Goal: Task Accomplishment & Management: Manage account settings

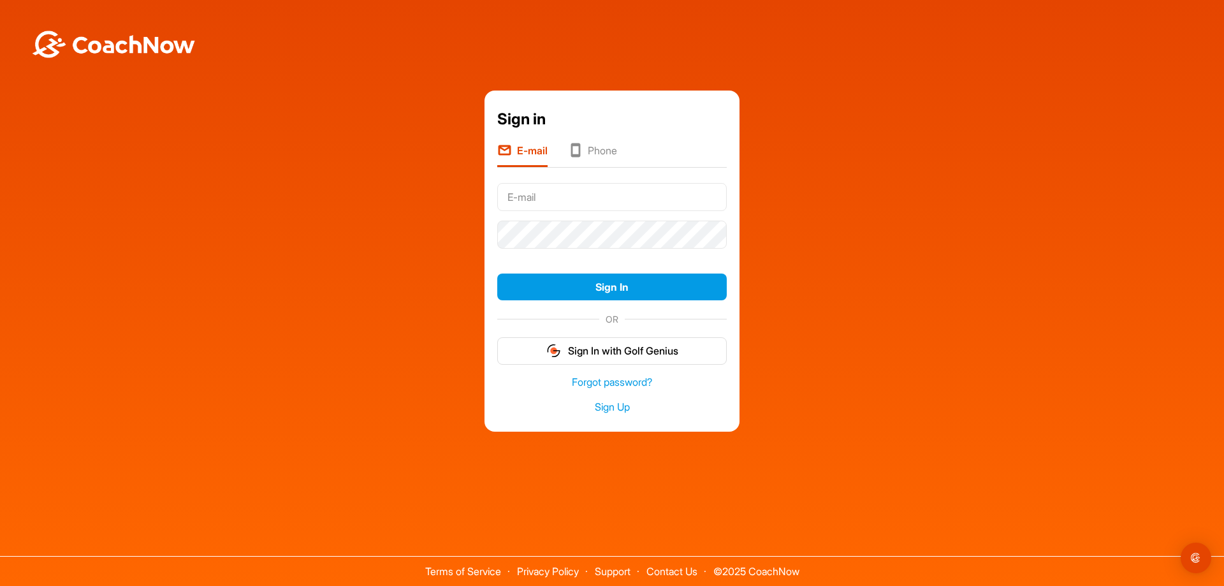
click at [596, 149] on li "Phone" at bounding box center [592, 155] width 49 height 24
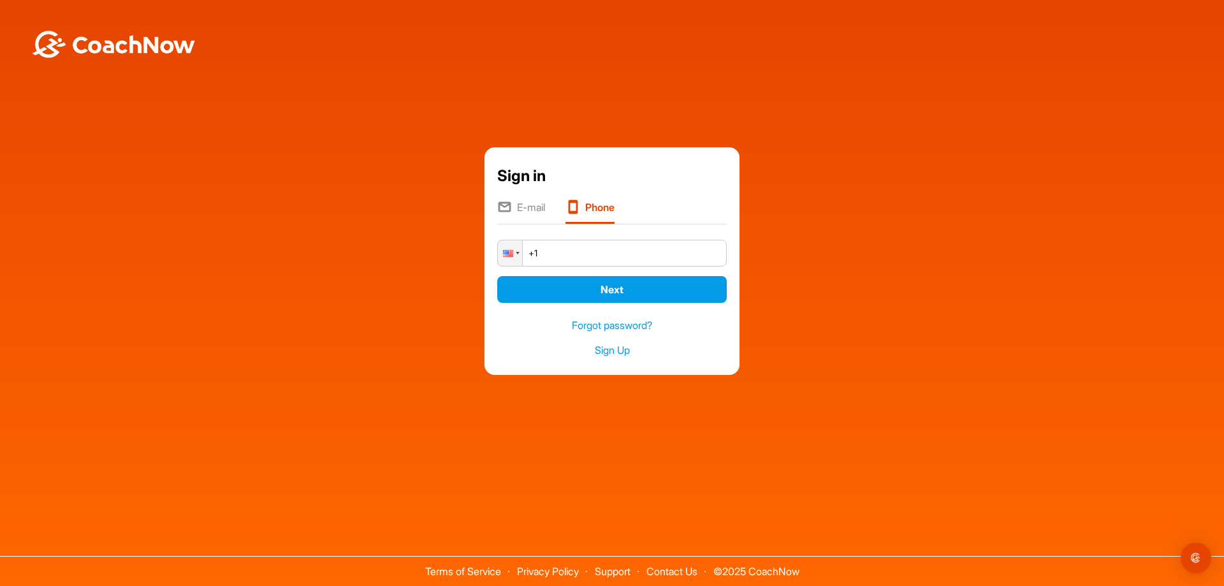
click at [559, 254] on input "+1" at bounding box center [612, 253] width 230 height 27
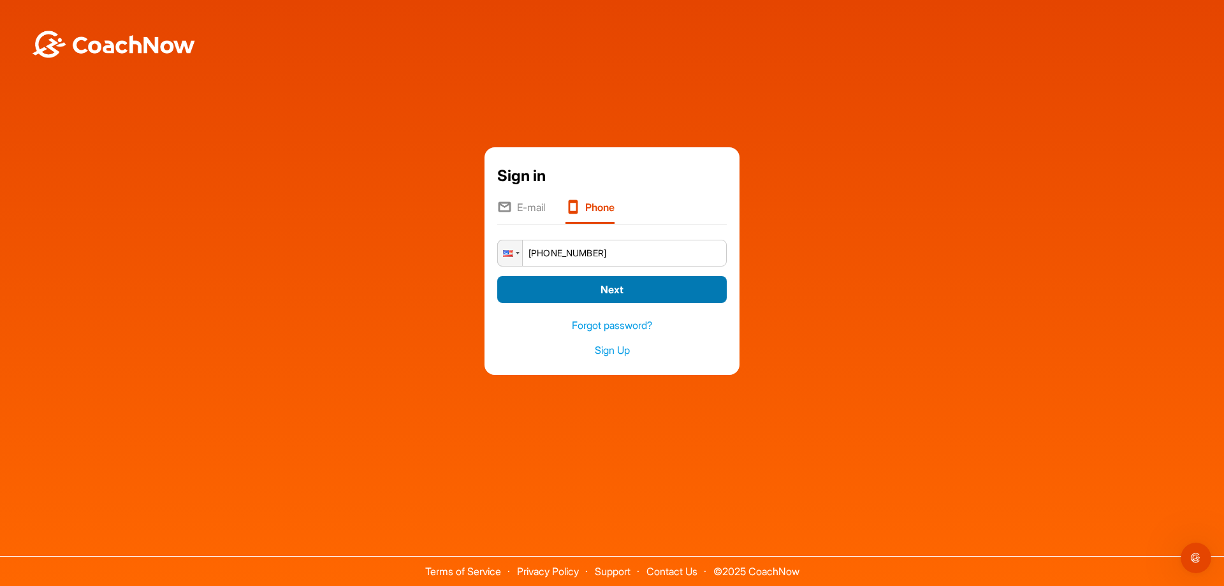
type input "[PHONE_NUMBER]"
click at [603, 288] on button "Next" at bounding box center [612, 289] width 230 height 27
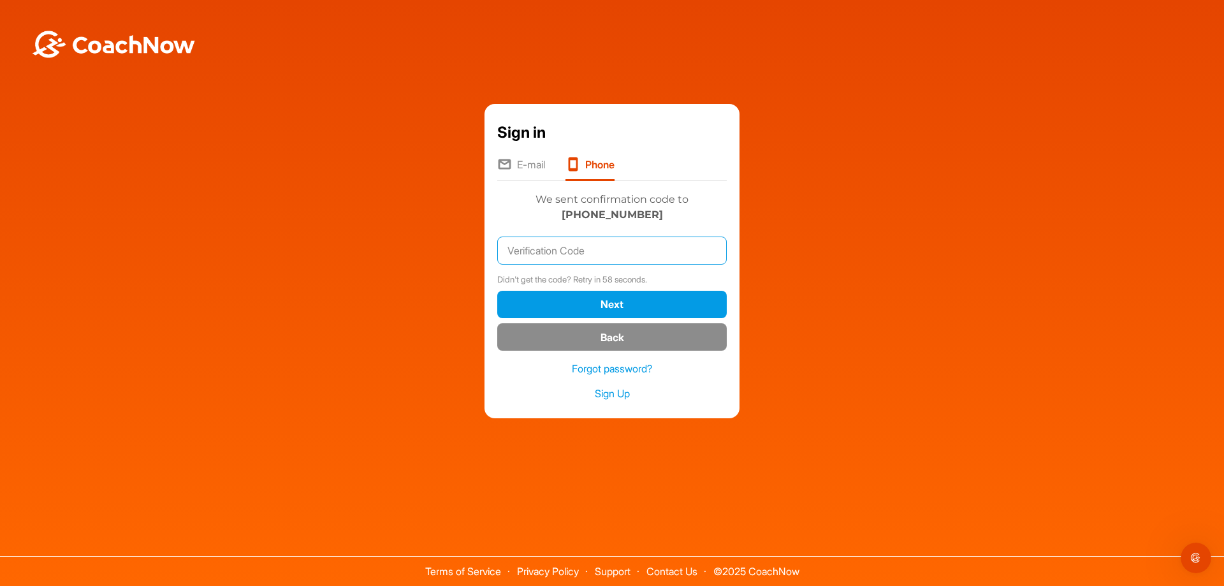
click at [542, 253] on input "text" at bounding box center [612, 251] width 230 height 28
click at [542, 251] on input "text" at bounding box center [612, 251] width 230 height 28
type input "269068"
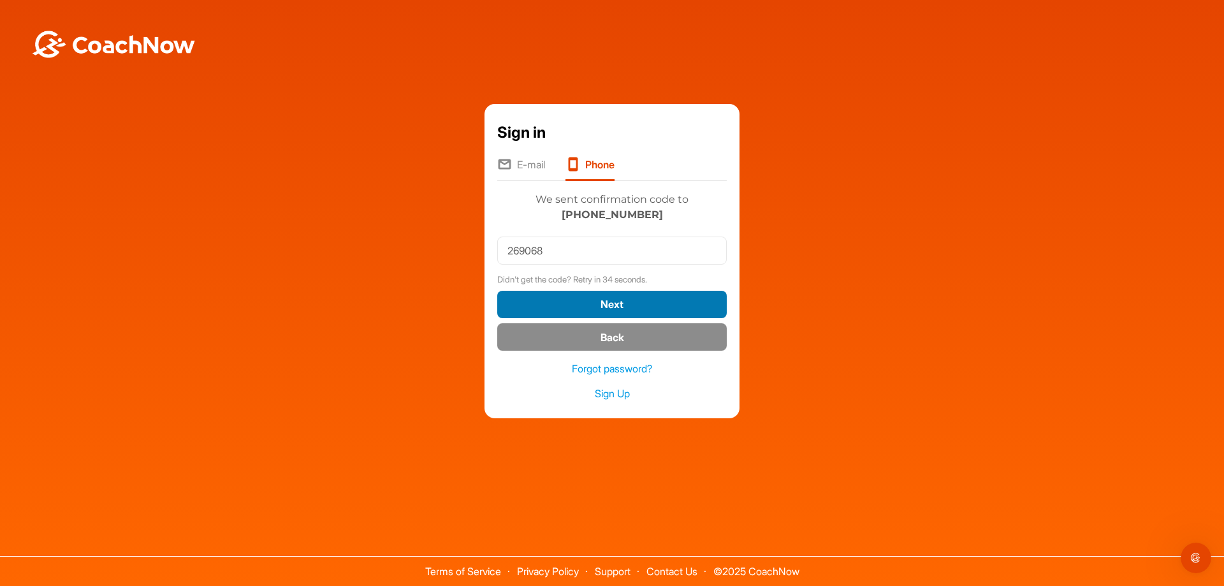
click at [618, 304] on button "Next" at bounding box center [612, 304] width 230 height 27
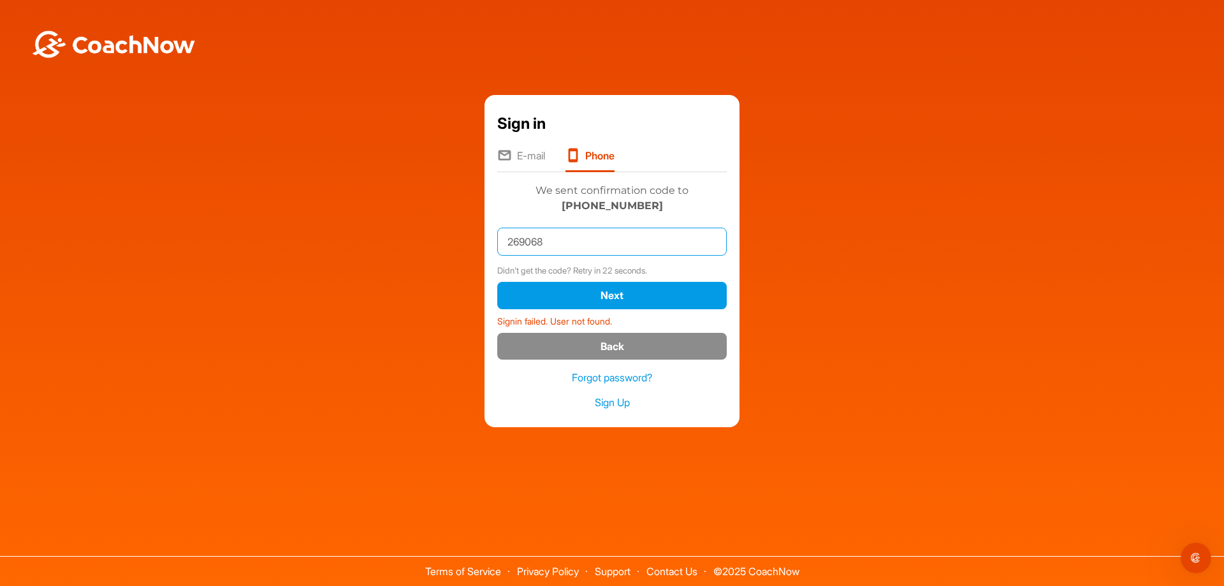
click at [563, 236] on input "269068" at bounding box center [612, 242] width 230 height 28
click at [606, 297] on button "Next" at bounding box center [612, 295] width 230 height 27
click at [526, 154] on li "E-mail" at bounding box center [521, 160] width 48 height 24
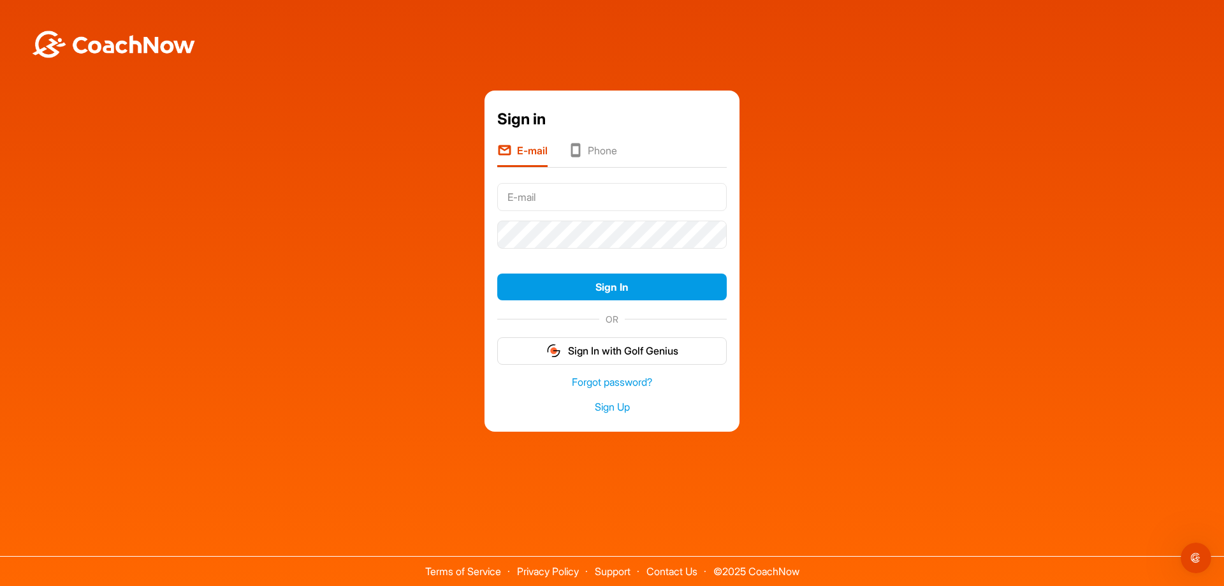
click at [550, 200] on input "text" at bounding box center [612, 197] width 230 height 28
click at [520, 195] on input "text" at bounding box center [612, 197] width 230 height 28
click at [551, 196] on input "text" at bounding box center [612, 197] width 230 height 28
type input "[EMAIL_ADDRESS][DOMAIN_NAME]"
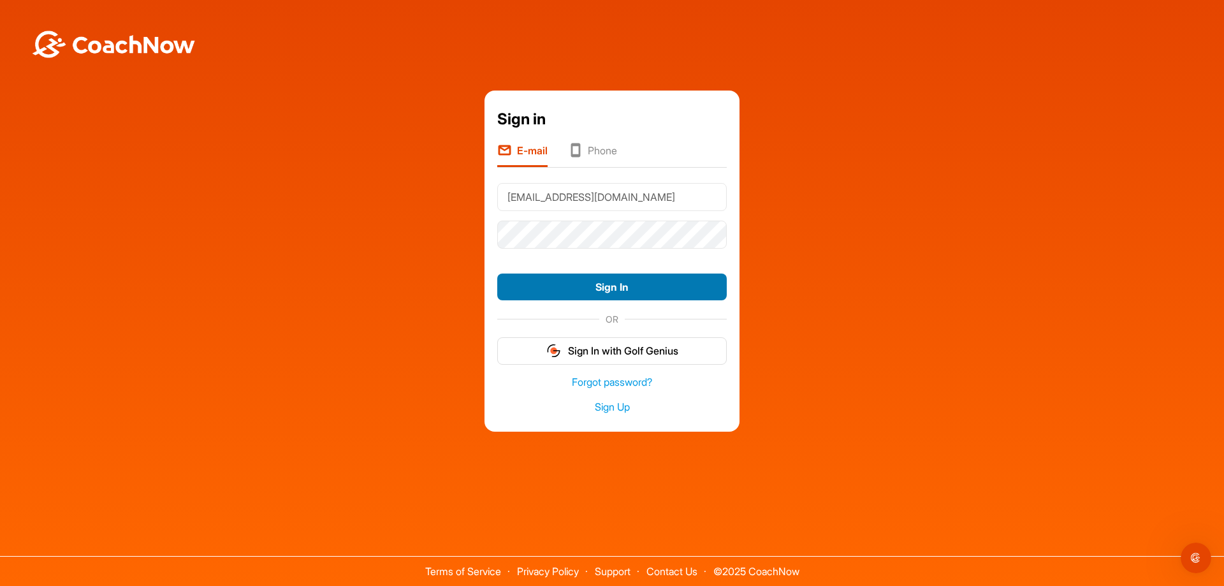
click at [614, 291] on button "Sign In" at bounding box center [612, 287] width 230 height 27
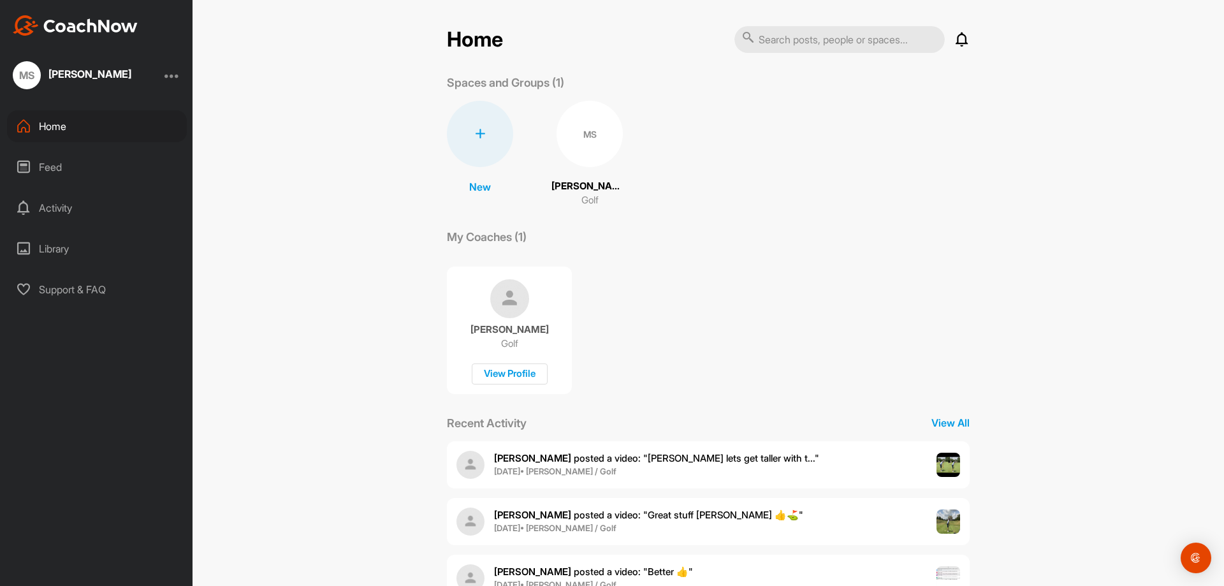
click at [51, 245] on div "Library" at bounding box center [97, 249] width 180 height 32
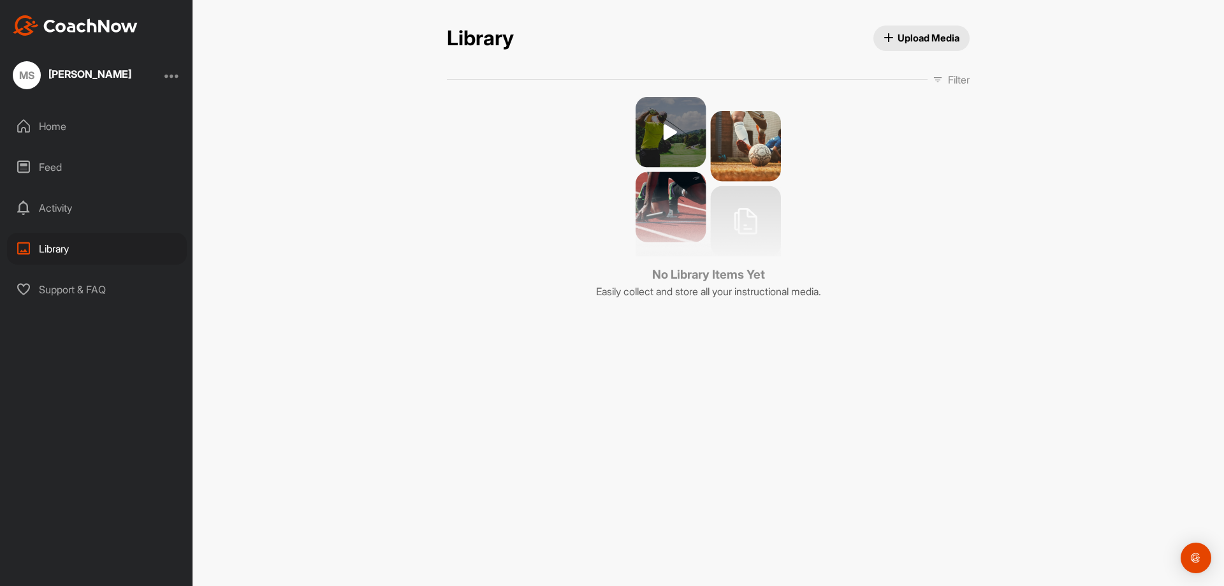
click at [62, 209] on div "Activity" at bounding box center [97, 208] width 180 height 32
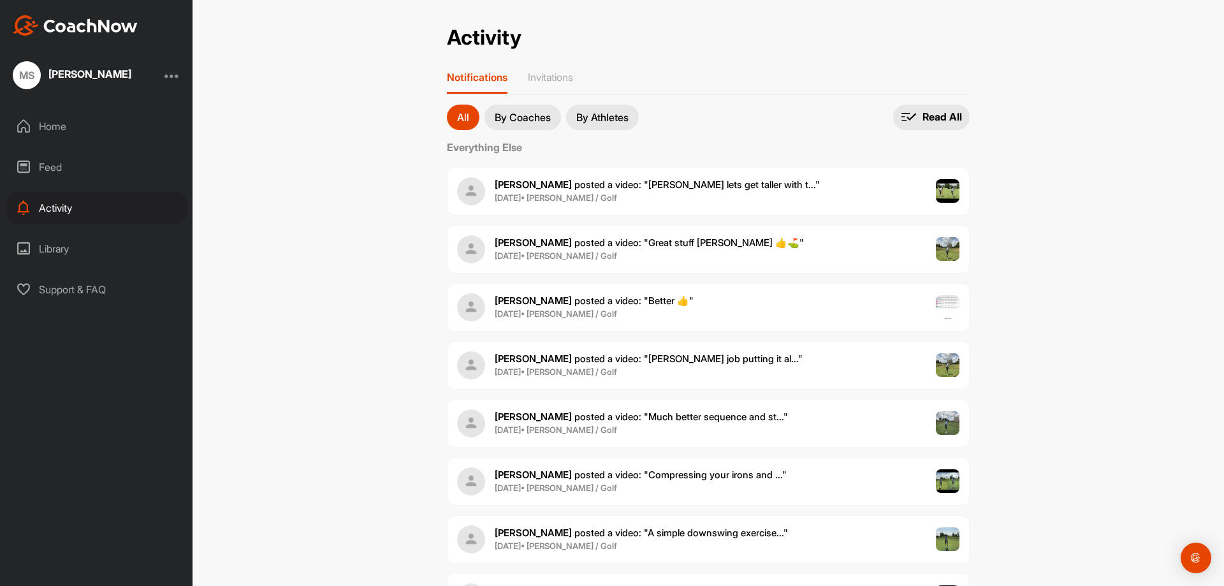
drag, startPoint x: 941, startPoint y: 189, endPoint x: 1069, endPoint y: 430, distance: 273.0
click at [1069, 430] on div "Activity Activity Notifications Invitations All By Coaches By Athletes All noti…" at bounding box center [709, 293] width 1032 height 586
click at [83, 74] on div "Mike Stelter" at bounding box center [89, 74] width 83 height 10
click at [44, 121] on div "Home" at bounding box center [97, 126] width 180 height 32
